Goal: Information Seeking & Learning: Understand process/instructions

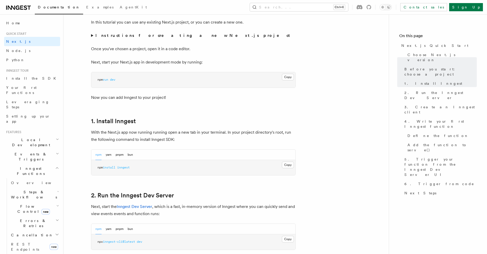
scroll to position [191, 0]
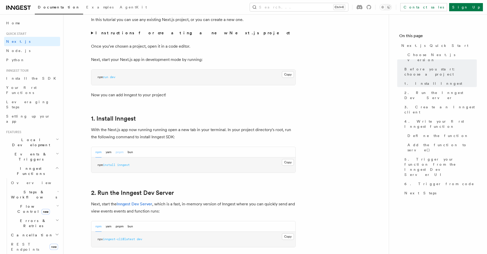
click at [123, 149] on button "pnpm" at bounding box center [120, 152] width 8 height 10
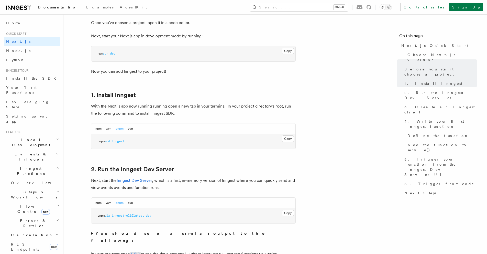
scroll to position [216, 0]
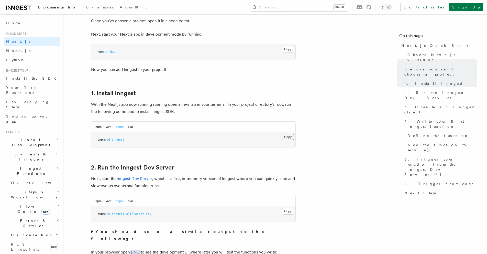
click at [293, 138] on button "Copy Copied" at bounding box center [288, 136] width 12 height 7
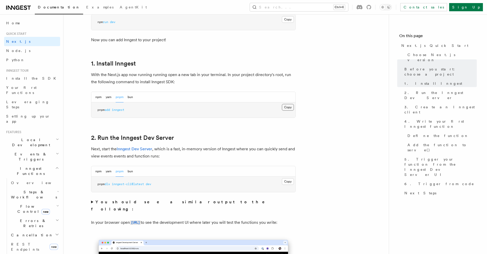
click at [284, 104] on button "Copy Copied" at bounding box center [288, 107] width 12 height 7
click at [290, 106] on button "Copy Copied" at bounding box center [288, 107] width 12 height 7
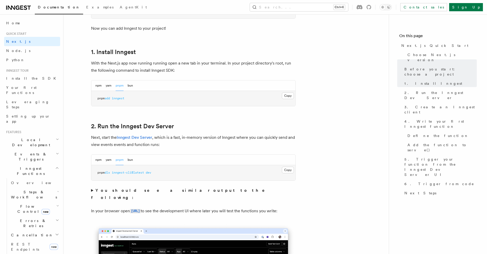
scroll to position [262, 0]
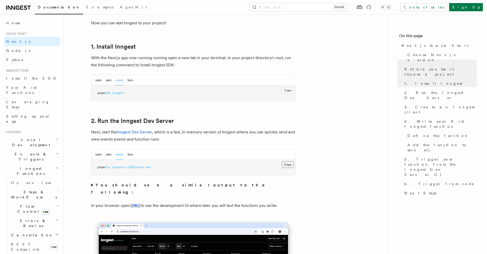
click at [289, 165] on button "Copy Copied" at bounding box center [288, 164] width 12 height 7
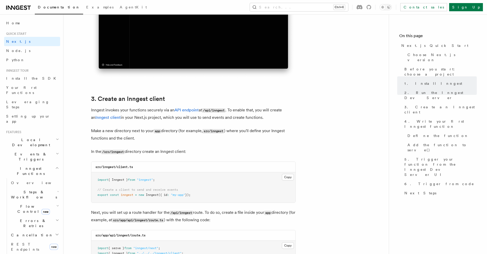
scroll to position [533, 0]
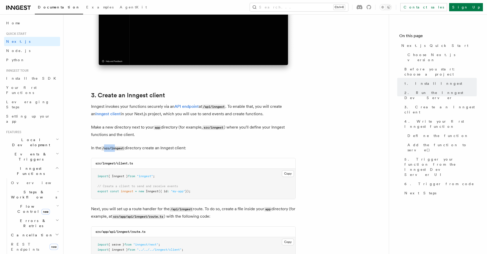
drag, startPoint x: 105, startPoint y: 149, endPoint x: 117, endPoint y: 148, distance: 12.8
click at [117, 148] on code "/src/inngest" at bounding box center [112, 148] width 23 height 4
drag, startPoint x: 127, startPoint y: 148, endPoint x: 188, endPoint y: 151, distance: 60.7
click at [188, 151] on p "In the /src/inngest directory create an Inngest client:" at bounding box center [193, 147] width 205 height 7
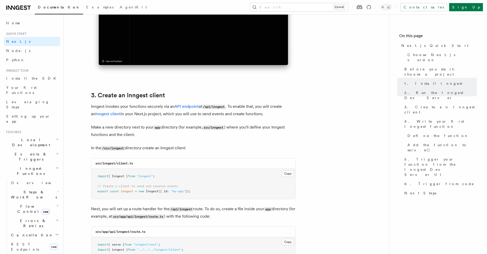
click at [188, 151] on p "In the /src/inngest directory create an Inngest client:" at bounding box center [193, 147] width 205 height 7
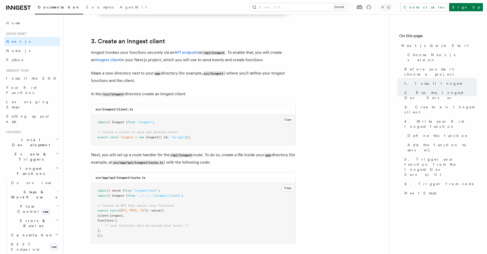
scroll to position [589, 0]
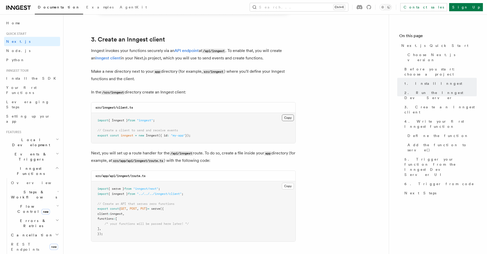
click at [288, 119] on button "Copy Copied" at bounding box center [288, 117] width 12 height 7
drag, startPoint x: 186, startPoint y: 88, endPoint x: 177, endPoint y: 115, distance: 28.3
click at [177, 115] on pre "import { Inngest } from "inngest" ; // Create a client to send and receive even…" at bounding box center [193, 128] width 204 height 30
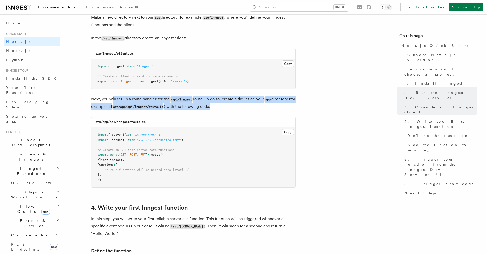
drag, startPoint x: 111, startPoint y: 99, endPoint x: 243, endPoint y: 120, distance: 133.7
click at [243, 120] on div "src/app/api/inngest/route.ts" at bounding box center [193, 122] width 204 height 10
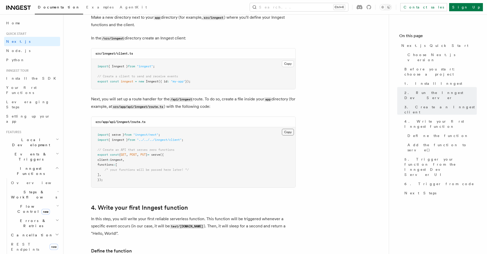
click at [288, 131] on button "Copy Copied" at bounding box center [288, 132] width 12 height 7
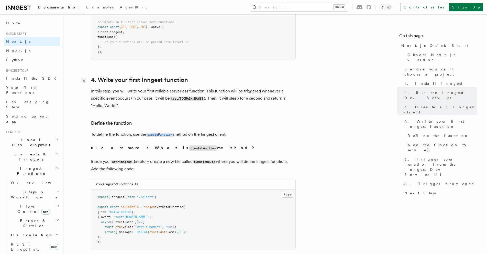
scroll to position [775, 0]
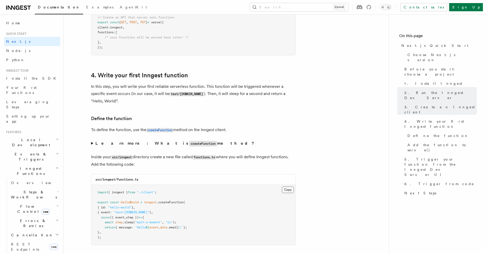
click at [288, 188] on button "Copy Copied" at bounding box center [288, 189] width 12 height 7
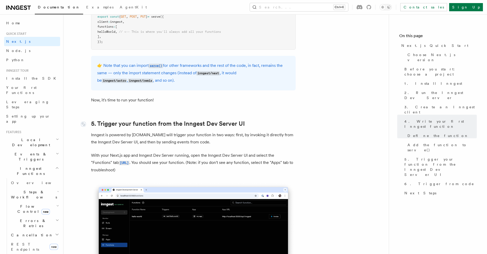
scroll to position [1099, 0]
